Goal: Navigation & Orientation: Find specific page/section

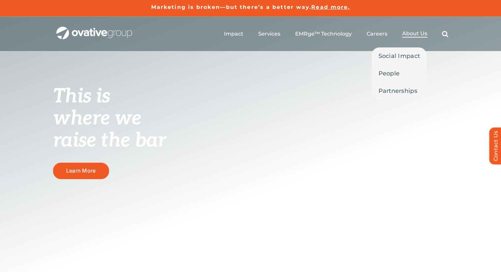
click at [411, 35] on span "About Us" at bounding box center [414, 33] width 25 height 7
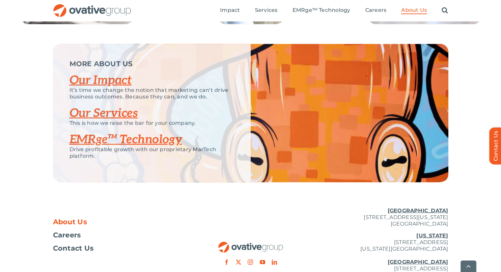
scroll to position [1416, 0]
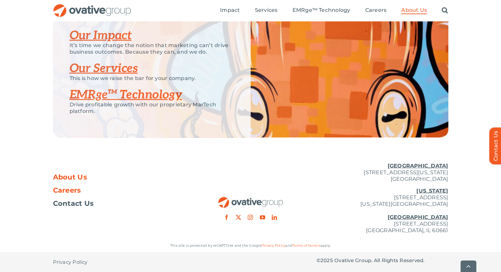
click at [70, 191] on span "Careers" at bounding box center [67, 190] width 28 height 7
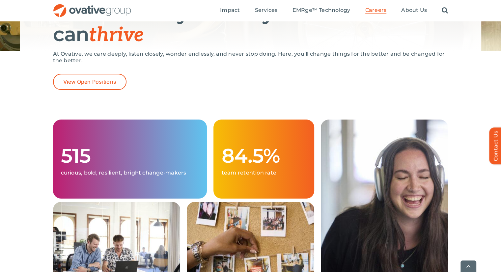
scroll to position [111, 0]
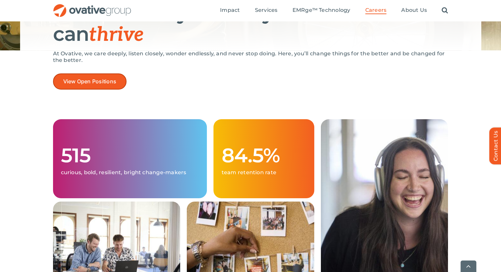
click at [103, 80] on span "View Open Positions" at bounding box center [89, 81] width 53 height 6
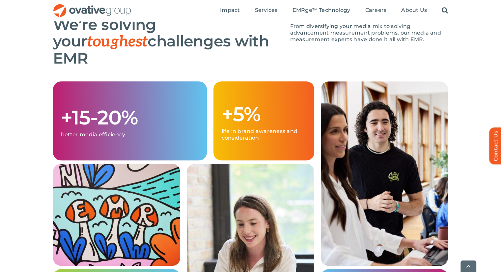
scroll to position [612, 0]
